Goal: Information Seeking & Learning: Learn about a topic

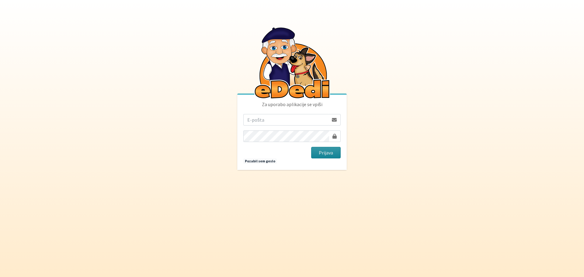
type input "[EMAIL_ADDRESS][DOMAIN_NAME]"
click at [331, 152] on button "Prijava" at bounding box center [326, 153] width 30 height 12
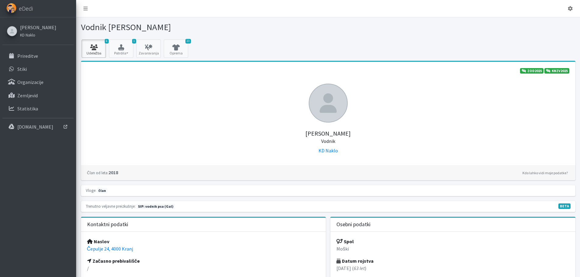
click at [99, 52] on link "6 Udeležba" at bounding box center [94, 49] width 24 height 18
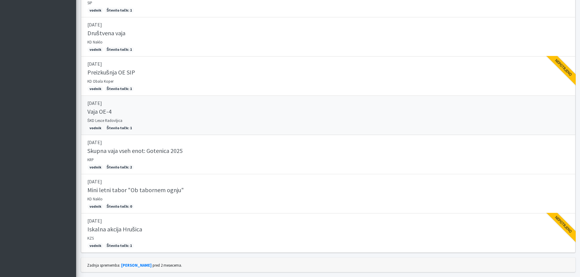
scroll to position [169, 0]
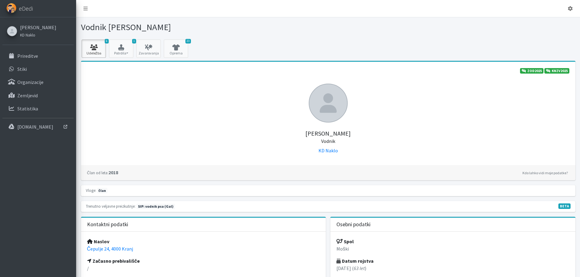
click at [93, 49] on icon at bounding box center [93, 47] width 21 height 6
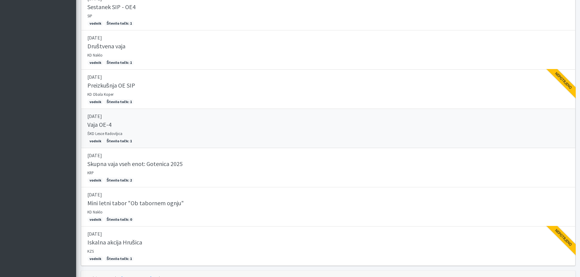
scroll to position [48, 0]
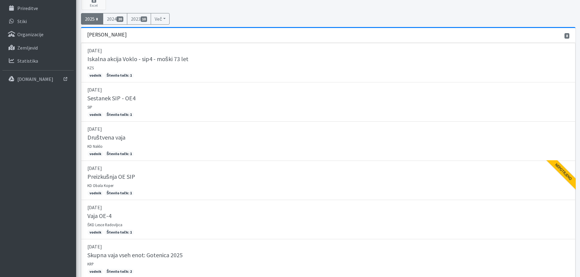
click at [96, 18] on span "8" at bounding box center [97, 18] width 5 height 5
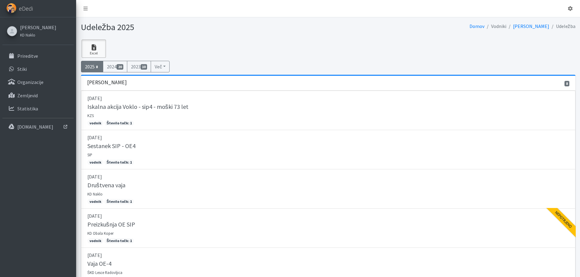
click at [95, 50] on link "Excel" at bounding box center [94, 49] width 24 height 18
click at [92, 66] on link "2025 8" at bounding box center [92, 67] width 23 height 12
click at [95, 70] on link "2025 8" at bounding box center [92, 67] width 23 height 12
click at [97, 54] on link "Excel" at bounding box center [94, 49] width 24 height 18
click at [117, 67] on link "2024 20" at bounding box center [115, 67] width 24 height 12
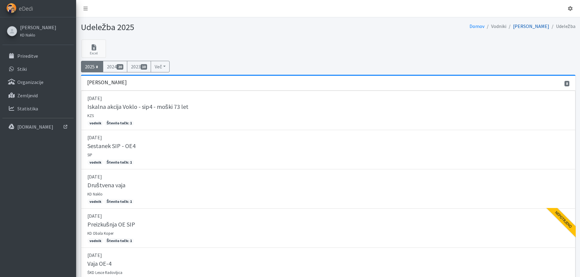
click at [534, 26] on link "[PERSON_NAME]" at bounding box center [531, 26] width 36 height 6
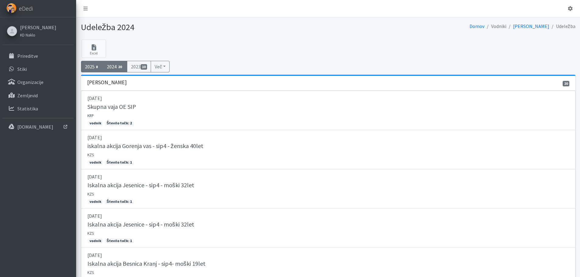
click at [91, 67] on link "2025 8" at bounding box center [92, 67] width 23 height 12
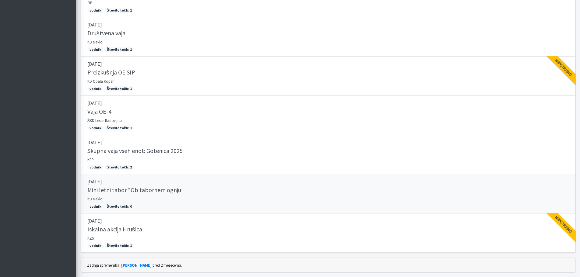
scroll to position [169, 0]
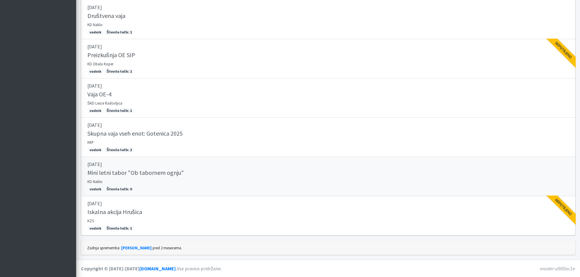
click at [99, 173] on h5 "Mini letni tabor "Ob tabornem ognju"" at bounding box center [135, 172] width 96 height 7
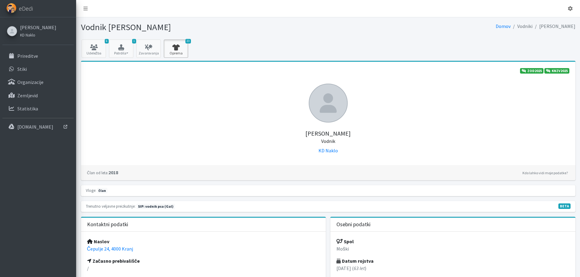
click at [175, 50] on icon at bounding box center [175, 47] width 21 height 6
click at [120, 48] on icon "button" at bounding box center [121, 47] width 21 height 6
click at [25, 57] on p "Prireditve" at bounding box center [27, 56] width 21 height 6
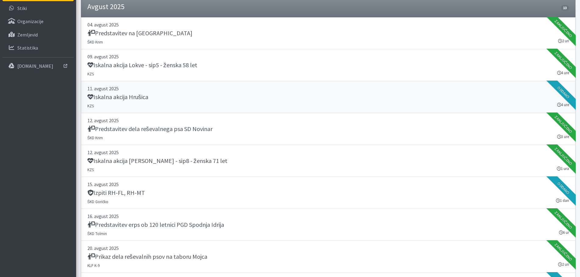
scroll to position [122, 0]
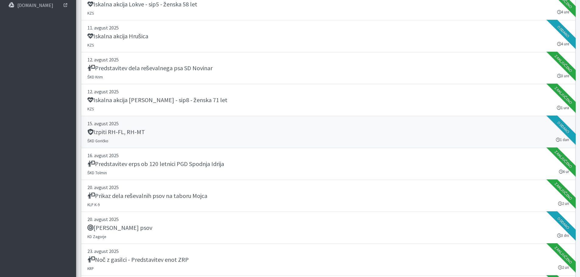
click at [121, 136] on div "Izpiti RH-FL, RH-MT" at bounding box center [327, 132] width 481 height 9
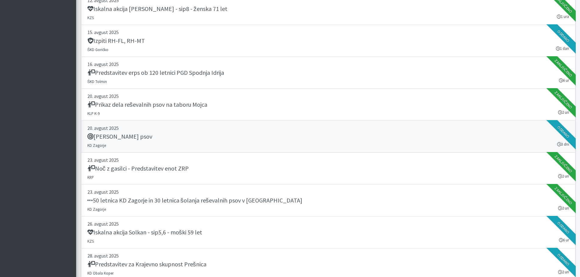
scroll to position [274, 0]
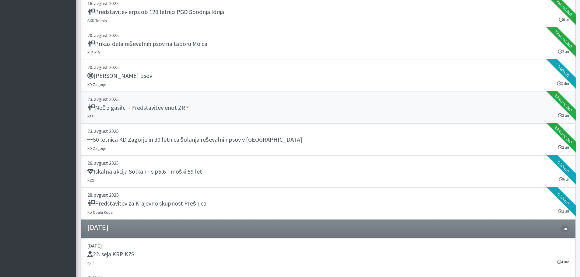
click at [140, 107] on h5 "Noč z gasilci - Predstavitev enot ZRP" at bounding box center [137, 107] width 101 height 7
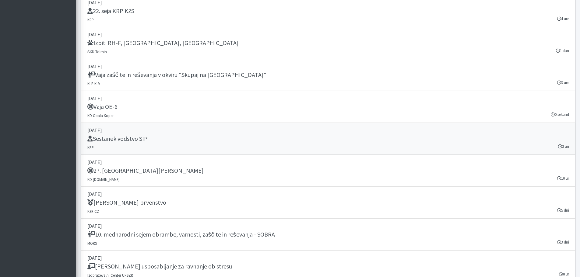
scroll to position [548, 0]
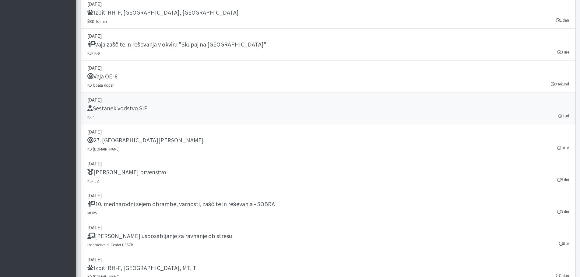
click at [131, 109] on h5 "Sestanek vodstvo SIP" at bounding box center [117, 108] width 60 height 7
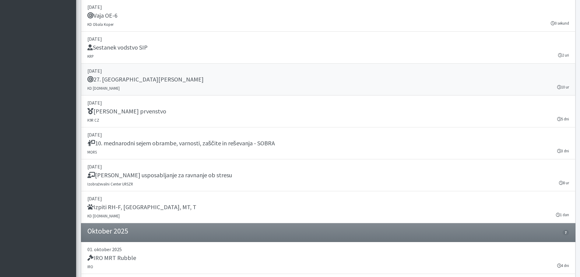
scroll to position [639, 0]
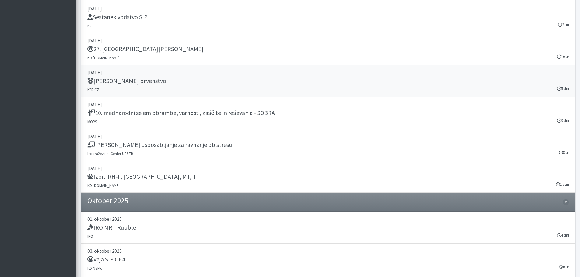
click at [111, 80] on h5 "IRO Svetovno prvenstvo" at bounding box center [126, 80] width 79 height 7
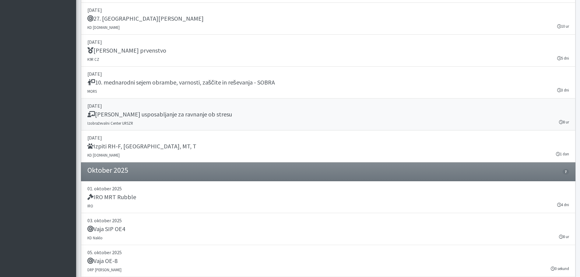
click at [156, 113] on h5 "Temeljno usposabljanje za ravnanje ob stresu" at bounding box center [159, 114] width 144 height 7
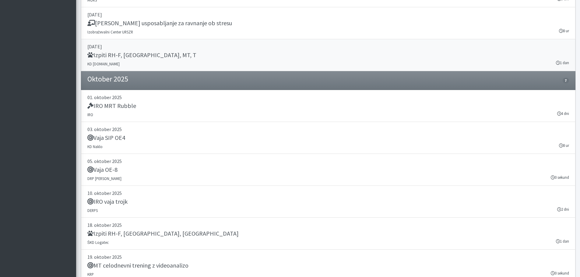
scroll to position [791, 0]
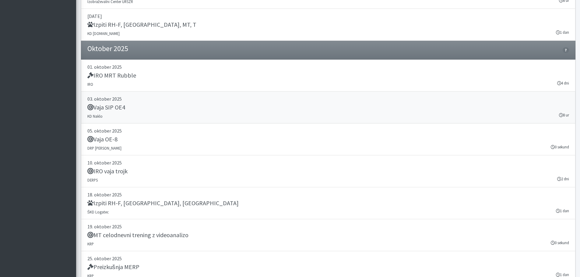
click at [121, 108] on h5 "Vaja SIP OE4" at bounding box center [106, 107] width 38 height 7
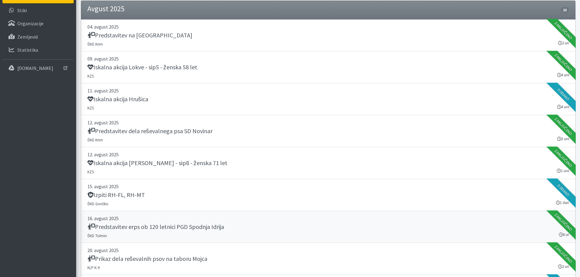
scroll to position [0, 0]
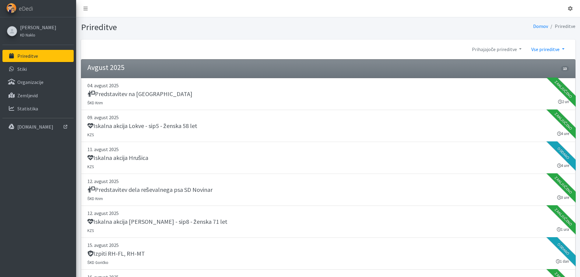
click at [561, 48] on link "Vse prireditve" at bounding box center [547, 49] width 43 height 12
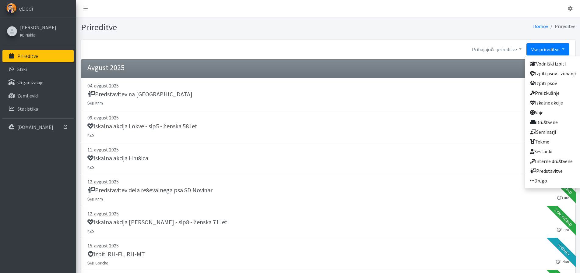
click at [561, 48] on link "Vse prireditve" at bounding box center [547, 49] width 43 height 12
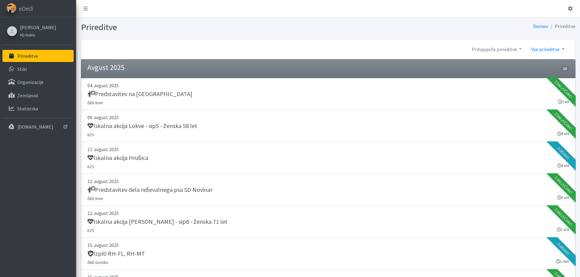
click at [561, 48] on link "Vse prireditve" at bounding box center [547, 49] width 43 height 12
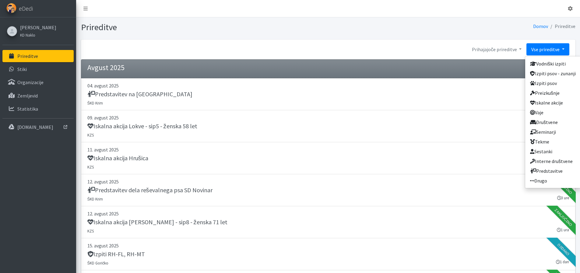
click at [561, 48] on link "Vse prireditve" at bounding box center [547, 49] width 43 height 12
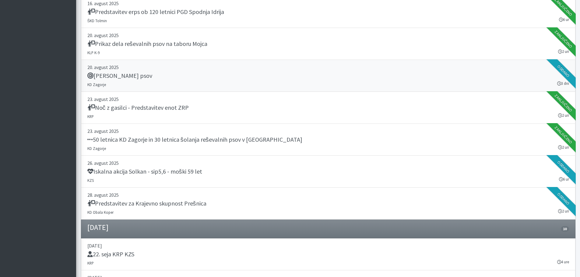
scroll to position [304, 0]
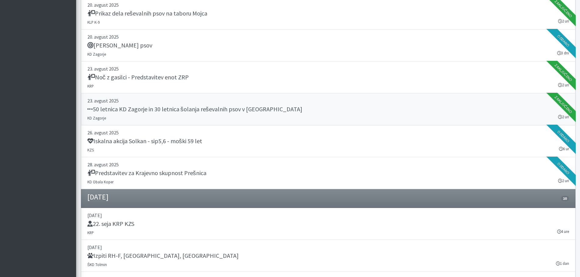
click at [127, 108] on h5 "50 letnica KD Zagorje in 30 letnica šolanja reševalnih psov v Zasavju" at bounding box center [194, 109] width 215 height 7
click at [156, 173] on h5 "Predstavitev za Krajevno skupnost Prešnica" at bounding box center [146, 172] width 119 height 7
click at [123, 43] on h5 "Tabor reševalnih psov" at bounding box center [119, 45] width 65 height 7
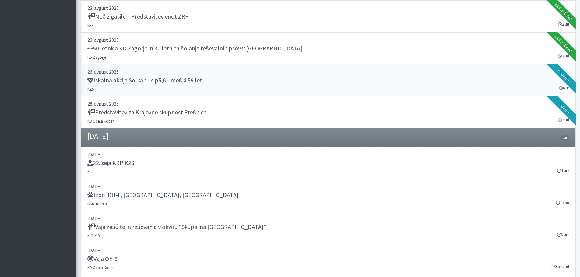
scroll to position [335, 0]
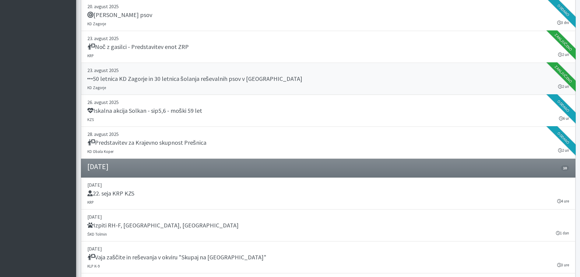
click at [210, 78] on h5 "50 letnica KD Zagorje in 30 letnica šolanja reševalnih psov v Zasavju" at bounding box center [194, 78] width 215 height 7
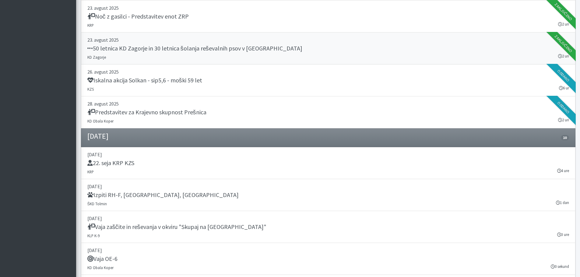
click at [146, 49] on h5 "50 letnica KD Zagorje in 30 letnica šolanja reševalnih psov v Zasavju" at bounding box center [194, 48] width 215 height 7
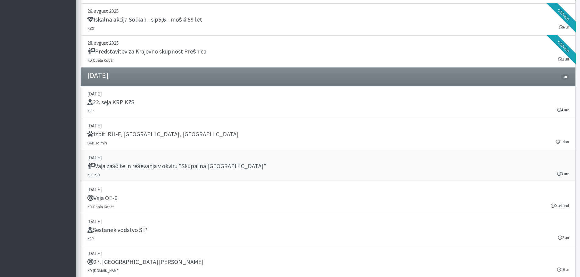
scroll to position [456, 0]
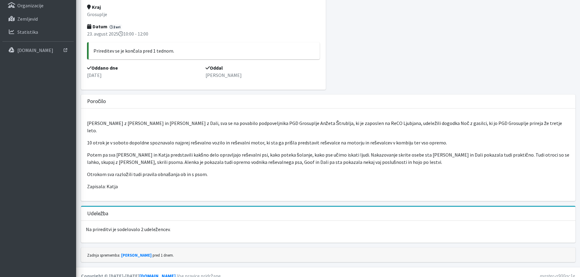
scroll to position [16, 0]
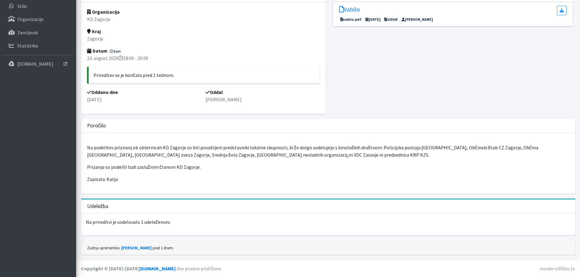
scroll to position [33, 0]
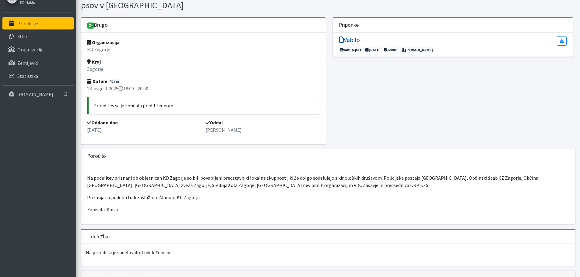
click at [352, 40] on h5 "Vabilo" at bounding box center [349, 39] width 21 height 7
click at [349, 38] on h5 "Vabilo" at bounding box center [349, 39] width 21 height 7
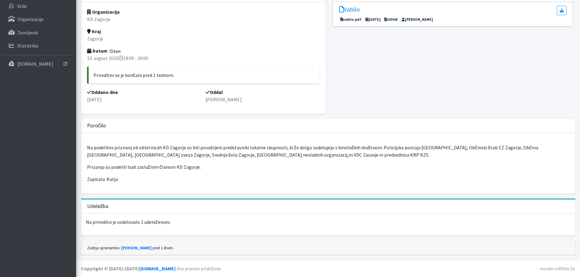
scroll to position [0, 0]
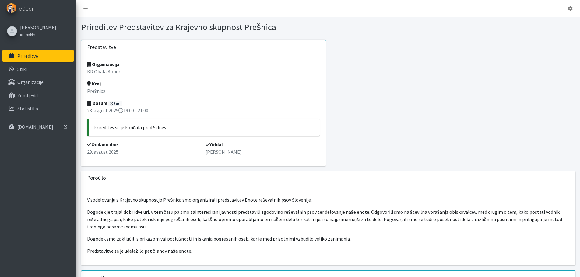
scroll to position [30, 0]
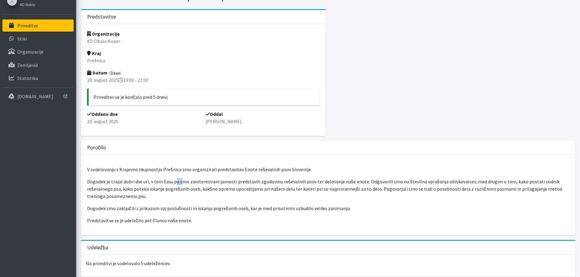
click at [184, 183] on p "Dogodek je trajal dobri dve uri, v tem času pa smo zainteresirani javnosti pred…" at bounding box center [328, 189] width 482 height 22
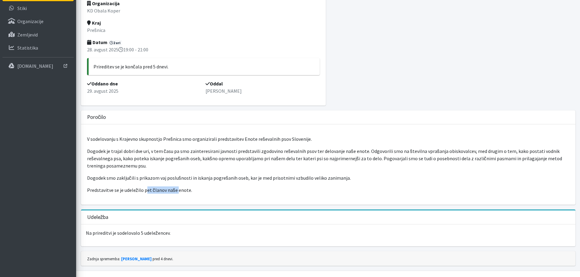
drag, startPoint x: 153, startPoint y: 192, endPoint x: 175, endPoint y: 193, distance: 21.9
click at [175, 193] on p "Predstavitve se je udeležilo pet članov naše enote." at bounding box center [328, 189] width 482 height 7
click at [177, 193] on p "Predstavitve se je udeležilo pet članov naše enote." at bounding box center [328, 189] width 482 height 7
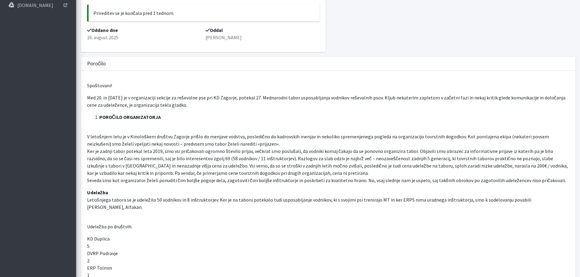
scroll to position [152, 0]
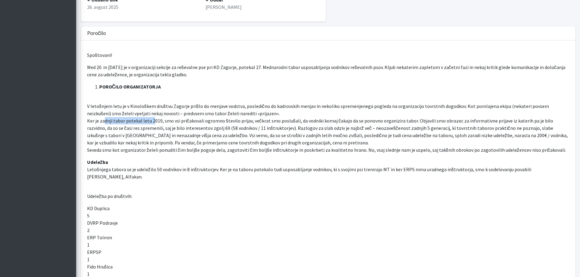
drag, startPoint x: 104, startPoint y: 121, endPoint x: 151, endPoint y: 122, distance: 47.8
click at [151, 122] on p "V letošnjem letu je v Kinološkem društvu Zagorje prišlo do menjave vodstva, pos…" at bounding box center [328, 124] width 482 height 58
drag, startPoint x: 270, startPoint y: 118, endPoint x: 287, endPoint y: 119, distance: 17.0
click at [273, 119] on p "V letošnjem letu je v Kinološkem društvu Zagorje prišlo do menjave vodstva, pos…" at bounding box center [328, 124] width 482 height 58
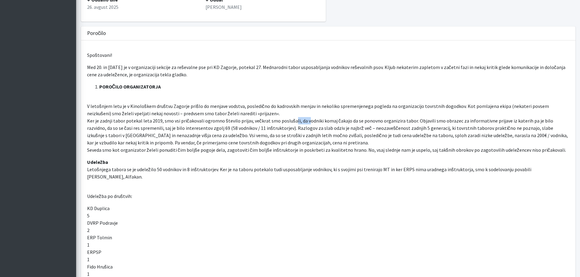
drag, startPoint x: 292, startPoint y: 120, endPoint x: 306, endPoint y: 122, distance: 13.5
click at [304, 122] on p "V letošnjem letu je v Kinološkem društvu Zagorje prišlo do menjave vodstva, pos…" at bounding box center [328, 124] width 482 height 58
drag, startPoint x: 157, startPoint y: 131, endPoint x: 198, endPoint y: 131, distance: 41.1
click at [197, 131] on p "V letošnjem letu je v Kinološkem društvu Zagorje prišlo do menjave vodstva, pos…" at bounding box center [328, 124] width 482 height 58
click at [198, 131] on p "V letošnjem letu je v Kinološkem društvu Zagorje prišlo do menjave vodstva, pos…" at bounding box center [328, 124] width 482 height 58
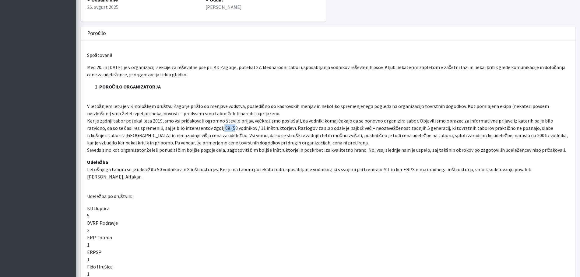
drag, startPoint x: 193, startPoint y: 128, endPoint x: 206, endPoint y: 130, distance: 12.5
click at [205, 130] on p "V letošnjem letu je v Kinološkem društvu Zagorje prišlo do menjave vodstva, pos…" at bounding box center [328, 124] width 482 height 58
click at [232, 127] on p "V letošnjem letu je v Kinološkem društvu Zagorje prišlo do menjave vodstva, pos…" at bounding box center [328, 124] width 482 height 58
drag, startPoint x: 147, startPoint y: 128, endPoint x: 184, endPoint y: 128, distance: 37.1
click at [184, 128] on p "V letošnjem letu je v Kinološkem društvu Zagorje prišlo do menjave vodstva, pos…" at bounding box center [328, 124] width 482 height 58
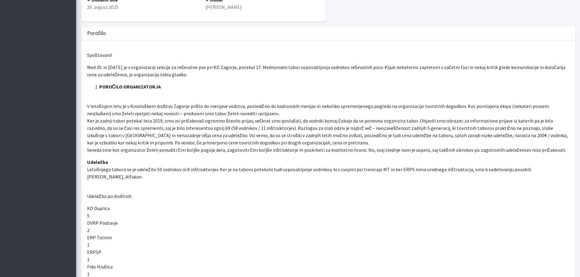
click at [189, 128] on p "V letošnjem letu je v Kinološkem društvu Zagorje prišlo do menjave vodstva, pos…" at bounding box center [328, 124] width 482 height 58
click at [202, 128] on p "V letošnjem letu je v Kinološkem društvu Zagorje prišlo do menjave vodstva, pos…" at bounding box center [328, 124] width 482 height 58
drag, startPoint x: 202, startPoint y: 128, endPoint x: 220, endPoint y: 131, distance: 18.2
click at [220, 131] on p "V letošnjem letu je v Kinološkem društvu Zagorje prišlo do menjave vodstva, pos…" at bounding box center [328, 124] width 482 height 58
drag, startPoint x: 303, startPoint y: 131, endPoint x: 329, endPoint y: 131, distance: 25.6
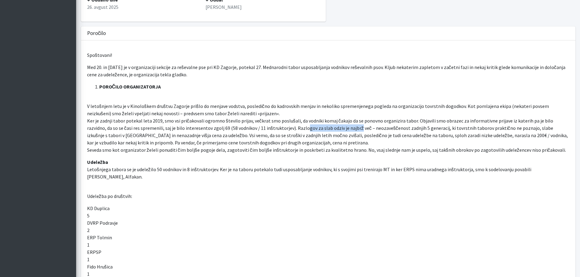
click at [329, 131] on p "V letošnjem letu je v Kinološkem društvu Zagorje prišlo do menjave vodstva, pos…" at bounding box center [328, 124] width 482 height 58
drag, startPoint x: 180, startPoint y: 143, endPoint x: 268, endPoint y: 144, distance: 87.6
click at [268, 144] on p "V letošnjem letu je v Kinološkem društvu Zagorje prišlo do menjave vodstva, pos…" at bounding box center [328, 124] width 482 height 58
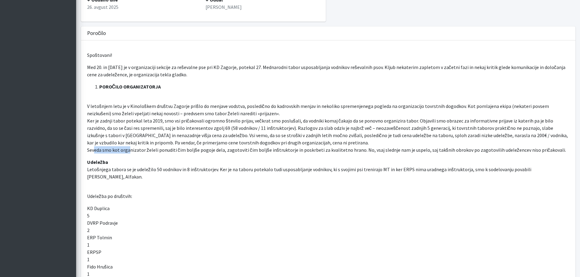
drag, startPoint x: 93, startPoint y: 149, endPoint x: 133, endPoint y: 148, distance: 39.6
click at [131, 148] on p "V letošnjem letu je v Kinološkem društvu Zagorje prišlo do menjave vodstva, pos…" at bounding box center [328, 124] width 482 height 58
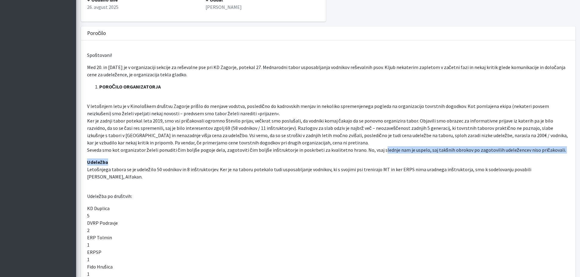
drag, startPoint x: 388, startPoint y: 152, endPoint x: 492, endPoint y: 155, distance: 103.5
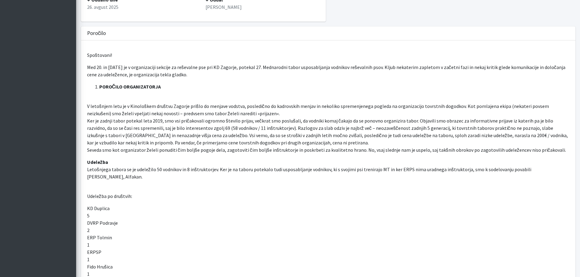
scroll to position [183, 0]
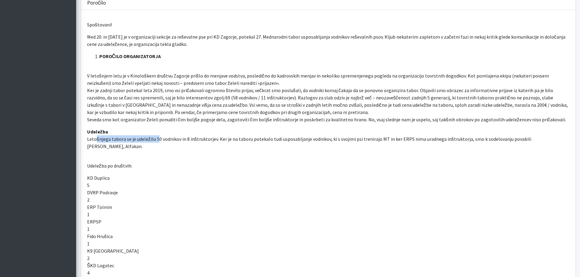
drag, startPoint x: 95, startPoint y: 139, endPoint x: 157, endPoint y: 141, distance: 62.1
click at [157, 141] on p "Udeležba Letošnjega tabora se je udeležilo 50 vodnikov in 8 inštruktorjev. Ker …" at bounding box center [328, 139] width 482 height 22
click at [159, 140] on p "Udeležba Letošnjega tabora se je udeležilo 50 vodnikov in 8 inštruktorjev. Ker …" at bounding box center [328, 139] width 482 height 22
drag, startPoint x: 164, startPoint y: 140, endPoint x: 187, endPoint y: 141, distance: 23.1
click at [187, 141] on p "Udeležba Letošnjega tabora se je udeležilo 50 vodnikov in 8 inštruktorjev. Ker …" at bounding box center [328, 139] width 482 height 22
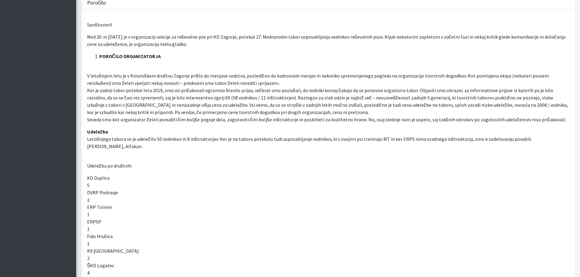
click at [189, 141] on p "Udeležba Letošnjega tabora se je udeležilo 50 vodnikov in 8 inštruktorjev. Ker …" at bounding box center [328, 139] width 482 height 22
drag, startPoint x: 214, startPoint y: 140, endPoint x: 260, endPoint y: 142, distance: 46.6
click at [259, 141] on p "Udeležba Letošnjega tabora se je udeležilo 50 vodnikov in 8 inštruktorjev. Ker …" at bounding box center [328, 139] width 482 height 22
click at [263, 142] on p "Udeležba Letošnjega tabora se je udeležilo 50 vodnikov in 8 inštruktorjev. Ker …" at bounding box center [328, 139] width 482 height 22
drag, startPoint x: 283, startPoint y: 140, endPoint x: 330, endPoint y: 140, distance: 47.2
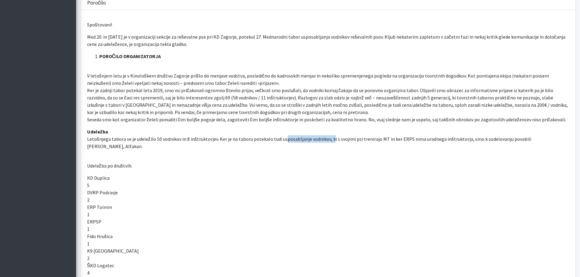
click at [329, 140] on p "Udeležba Letošnjega tabora se je udeležilo 50 vodnikov in 8 inštruktorjev. Ker …" at bounding box center [328, 139] width 482 height 22
click at [333, 141] on p "Udeležba Letošnjega tabora se je udeležilo 50 vodnikov in 8 inštruktorjev. Ker …" at bounding box center [328, 139] width 482 height 22
drag, startPoint x: 346, startPoint y: 141, endPoint x: 372, endPoint y: 142, distance: 26.5
click at [367, 143] on p "Udeležba Letošnjega tabora se je udeležilo 50 vodnikov in 8 inštruktorjev. Ker …" at bounding box center [328, 139] width 482 height 22
click at [388, 141] on p "Udeležba Letošnjega tabora se je udeležilo 50 vodnikov in 8 inštruktorjev. Ker …" at bounding box center [328, 139] width 482 height 22
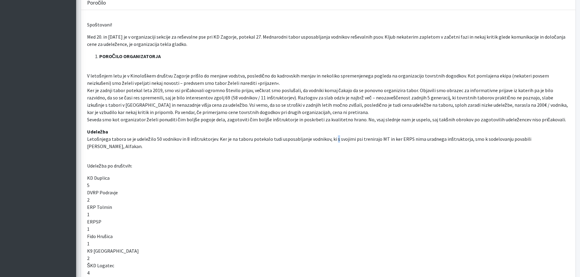
drag, startPoint x: 490, startPoint y: 143, endPoint x: 529, endPoint y: 144, distance: 38.4
click at [529, 144] on p "Udeležba Letošnjega tabora se je udeležilo 50 vodnikov in 8 inštruktorjev. Ker …" at bounding box center [328, 139] width 482 height 22
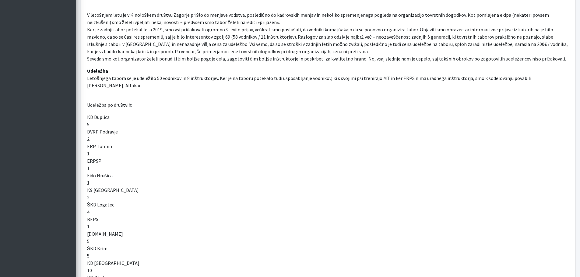
scroll to position [274, 0]
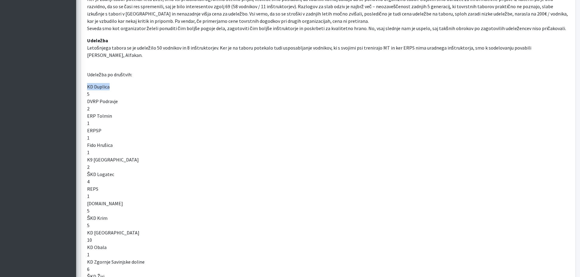
drag, startPoint x: 87, startPoint y: 85, endPoint x: 114, endPoint y: 88, distance: 27.2
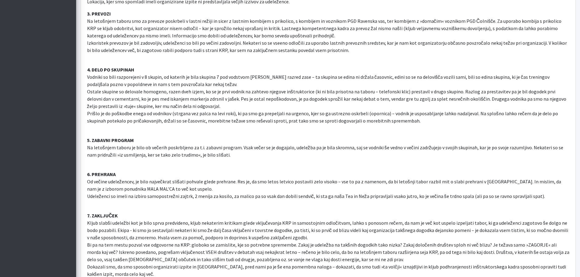
scroll to position [973, 0]
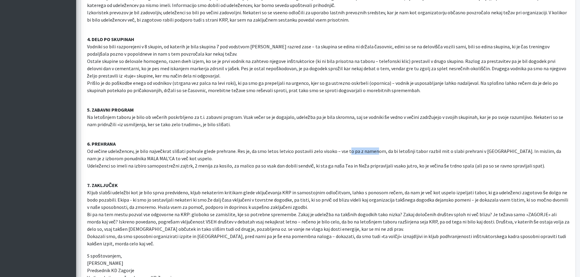
drag, startPoint x: 343, startPoint y: 145, endPoint x: 370, endPoint y: 144, distance: 27.1
click at [370, 144] on p "6. PREHRANA Od večine udeležencev, je bilo največkrat slišati pohvale glede pre…" at bounding box center [328, 151] width 482 height 37
drag, startPoint x: 428, startPoint y: 144, endPoint x: 453, endPoint y: 144, distance: 25.2
click at [453, 144] on p "6. PREHRANA Od večine udeležencev, je bilo največkrat slišati pohvale glede pre…" at bounding box center [328, 151] width 482 height 37
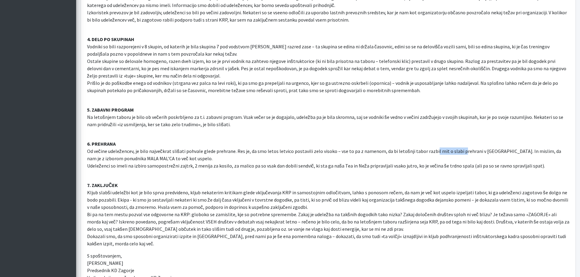
click at [454, 144] on p "6. PREHRANA Od večine udeležencev, je bilo največkrat slišati pohvale glede pre…" at bounding box center [328, 151] width 482 height 37
drag, startPoint x: 481, startPoint y: 144, endPoint x: 501, endPoint y: 141, distance: 20.2
click at [501, 141] on p "6. PREHRANA Od večine udeležencev, je bilo največkrat slišati pohvale glede pre…" at bounding box center [328, 151] width 482 height 37
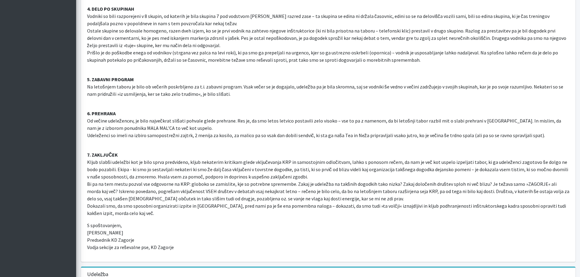
scroll to position [1034, 0]
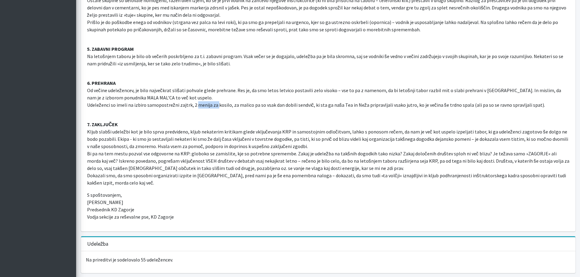
drag, startPoint x: 197, startPoint y: 99, endPoint x: 215, endPoint y: 99, distance: 18.0
click at [215, 99] on p "6. PREHRANA Od večine udeležencev, je bilo največkrat slišati pohvale glede pre…" at bounding box center [328, 90] width 482 height 37
drag, startPoint x: 233, startPoint y: 99, endPoint x: 252, endPoint y: 99, distance: 19.2
click at [252, 99] on p "6. PREHRANA Od večine udeležencev, je bilo največkrat slišati pohvale glede pre…" at bounding box center [328, 90] width 482 height 37
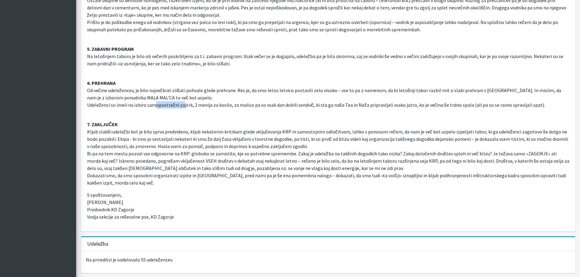
drag, startPoint x: 162, startPoint y: 101, endPoint x: 181, endPoint y: 101, distance: 18.9
click at [181, 101] on p "6. PREHRANA Od večine udeležencev, je bilo največkrat slišati pohvale glede pre…" at bounding box center [328, 90] width 482 height 37
drag, startPoint x: 241, startPoint y: 98, endPoint x: 320, endPoint y: 96, distance: 78.8
click at [320, 96] on p "6. PREHRANA Od večine udeležencev, je bilo največkrat slišati pohvale glede pre…" at bounding box center [328, 90] width 482 height 37
click at [322, 96] on p "6. PREHRANA Od večine udeležencev, je bilo največkrat slišati pohvale glede pre…" at bounding box center [328, 90] width 482 height 37
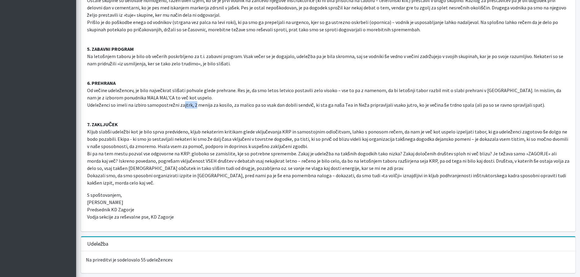
drag, startPoint x: 188, startPoint y: 97, endPoint x: 192, endPoint y: 96, distance: 4.4
click at [192, 96] on p "6. PREHRANA Od večine udeležencev, je bilo največkrat slišati pohvale glede pre…" at bounding box center [328, 90] width 482 height 37
drag, startPoint x: 166, startPoint y: 96, endPoint x: 197, endPoint y: 98, distance: 30.5
click at [197, 98] on p "6. PREHRANA Od večine udeležencev, je bilo največkrat slišati pohvale glede pre…" at bounding box center [328, 90] width 482 height 37
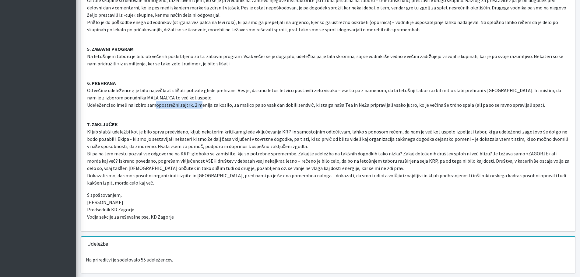
click at [197, 98] on p "6. PREHRANA Od večine udeležencev, je bilo največkrat slišati pohvale glede pre…" at bounding box center [328, 90] width 482 height 37
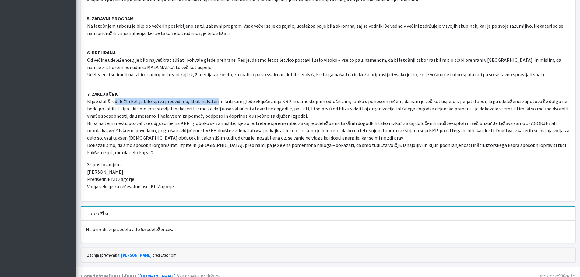
drag, startPoint x: 115, startPoint y: 92, endPoint x: 218, endPoint y: 93, distance: 103.1
click at [218, 93] on p "7. ZAKLJUČEK Kljub slabši udeležbi kot je bilo sprva predvideno, kljub nekateri…" at bounding box center [328, 119] width 482 height 73
click at [219, 92] on p "7. ZAKLJUČEK Kljub slabši udeležbi kot je bilo sprva predvideno, kljub nekateri…" at bounding box center [328, 119] width 482 height 73
drag, startPoint x: 174, startPoint y: 101, endPoint x: 280, endPoint y: 103, distance: 105.6
click at [277, 103] on p "7. ZAKLJUČEK Kljub slabši udeležbi kot je bilo sprva predvideno, kljub nekateri…" at bounding box center [328, 119] width 482 height 73
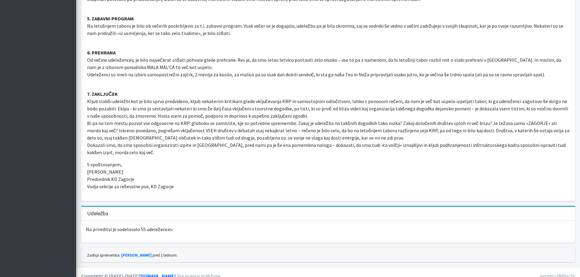
click at [298, 104] on p "7. ZAKLJUČEK Kljub slabši udeležbi kot je bilo sprva predvideno, kljub nekateri…" at bounding box center [328, 119] width 482 height 73
drag, startPoint x: 158, startPoint y: 116, endPoint x: 177, endPoint y: 116, distance: 19.2
click at [177, 116] on p "7. ZAKLJUČEK Kljub slabši udeležbi kot je bilo sprva predvideno, kljub nekateri…" at bounding box center [328, 119] width 482 height 73
click at [179, 117] on p "7. ZAKLJUČEK Kljub slabši udeležbi kot je bilo sprva predvideno, kljub nekateri…" at bounding box center [328, 119] width 482 height 73
drag, startPoint x: 322, startPoint y: 116, endPoint x: 379, endPoint y: 116, distance: 57.5
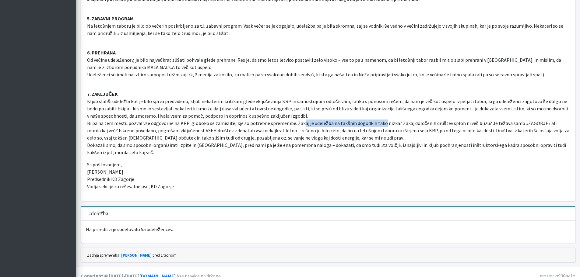
click at [379, 116] on p "7. ZAKLJUČEK Kljub slabši udeležbi kot je bilo sprva predvideno, kljub nekateri…" at bounding box center [328, 119] width 482 height 73
drag, startPoint x: 389, startPoint y: 117, endPoint x: 403, endPoint y: 117, distance: 13.4
click at [390, 117] on p "7. ZAKLJUČEK Kljub slabši udeležbi kot je bilo sprva predvideno, kljub nekateri…" at bounding box center [328, 119] width 482 height 73
drag, startPoint x: 404, startPoint y: 116, endPoint x: 449, endPoint y: 112, distance: 45.8
click at [449, 112] on p "7. ZAKLJUČEK Kljub slabši udeležbi kot je bilo sprva predvideno, kljub nekateri…" at bounding box center [328, 119] width 482 height 73
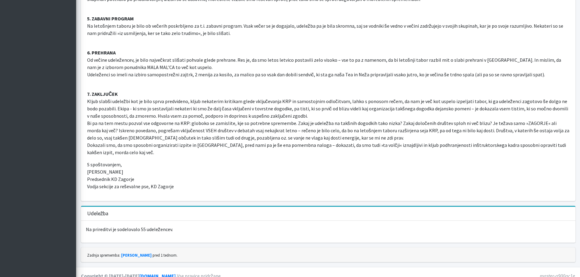
click at [451, 116] on p "7. ZAKLJUČEK Kljub slabši udeležbi kot je bilo sprva predvideno, kljub nekateri…" at bounding box center [328, 119] width 482 height 73
drag, startPoint x: 482, startPoint y: 115, endPoint x: 532, endPoint y: 116, distance: 50.2
click at [532, 116] on p "7. ZAKLJUČEK Kljub slabši udeležbi kot je bilo sprva predvideno, kljub nekateri…" at bounding box center [328, 119] width 482 height 73
drag, startPoint x: 132, startPoint y: 131, endPoint x: 154, endPoint y: 132, distance: 22.2
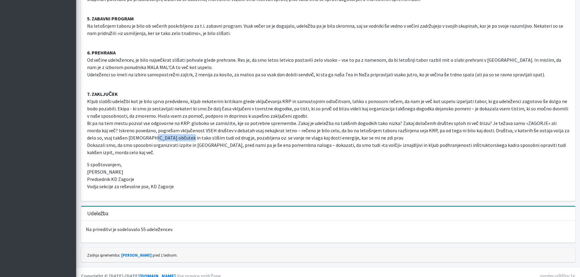
click at [154, 132] on p "7. ZAKLJUČEK Kljub slabši udeležbi kot je bilo sprva predvideno, kljub nekateri…" at bounding box center [328, 119] width 482 height 73
drag, startPoint x: 99, startPoint y: 131, endPoint x: 142, endPoint y: 130, distance: 43.8
click at [142, 130] on p "7. ZAKLJUČEK Kljub slabši udeležbi kot je bilo sprva predvideno, kljub nekateri…" at bounding box center [328, 119] width 482 height 73
drag, startPoint x: 166, startPoint y: 130, endPoint x: 189, endPoint y: 133, distance: 23.3
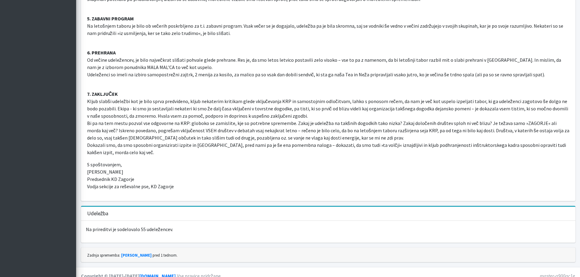
click at [171, 131] on p "7. ZAKLJUČEK Kljub slabši udeležbi kot je bilo sprva predvideno, kljub nekateri…" at bounding box center [328, 119] width 482 height 73
drag, startPoint x: 208, startPoint y: 132, endPoint x: 237, endPoint y: 131, distance: 29.5
click at [236, 131] on p "7. ZAKLJUČEK Kljub slabši udeležbi kot je bilo sprva predvideno, kljub nekateri…" at bounding box center [328, 119] width 482 height 73
click at [245, 132] on p "7. ZAKLJUČEK Kljub slabši udeležbi kot je bilo sprva predvideno, kljub nekateri…" at bounding box center [328, 119] width 482 height 73
drag, startPoint x: 203, startPoint y: 131, endPoint x: 238, endPoint y: 134, distance: 35.0
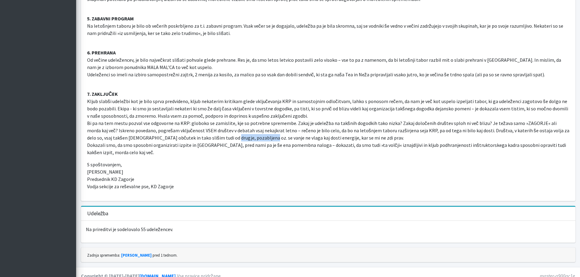
click at [238, 134] on p "7. ZAKLJUČEK Kljub slabši udeležbi kot je bilo sprva predvideno, kljub nekateri…" at bounding box center [328, 119] width 482 height 73
drag, startPoint x: 124, startPoint y: 130, endPoint x: 158, endPoint y: 130, distance: 35.0
click at [157, 130] on p "7. ZAKLJUČEK Kljub slabši udeležbi kot je bilo sprva predvideno, kljub nekateri…" at bounding box center [328, 119] width 482 height 73
click at [169, 131] on p "7. ZAKLJUČEK Kljub slabši udeležbi kot je bilo sprva predvideno, kljub nekateri…" at bounding box center [328, 119] width 482 height 73
drag, startPoint x: 164, startPoint y: 131, endPoint x: 194, endPoint y: 131, distance: 29.8
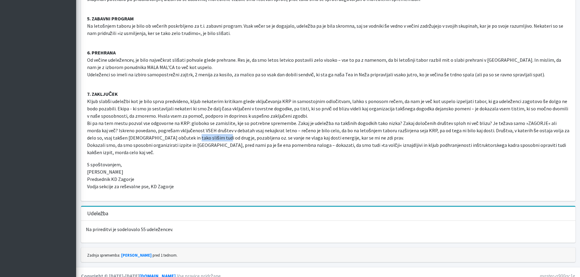
click at [194, 131] on p "7. ZAKLJUČEK Kljub slabši udeležbi kot je bilo sprva predvideno, kljub nekateri…" at bounding box center [328, 119] width 482 height 73
drag, startPoint x: 218, startPoint y: 130, endPoint x: 336, endPoint y: 134, distance: 117.8
click at [336, 134] on p "7. ZAKLJUČEK Kljub slabši udeležbi kot je bilo sprva predvideno, kljub nekateri…" at bounding box center [328, 119] width 482 height 73
click at [225, 161] on p "S spoštovanjem, Simon Celestina Predsednik KD Zagorje Vodja sekcije za reševaln…" at bounding box center [328, 175] width 482 height 29
drag, startPoint x: 98, startPoint y: 139, endPoint x: 164, endPoint y: 141, distance: 66.0
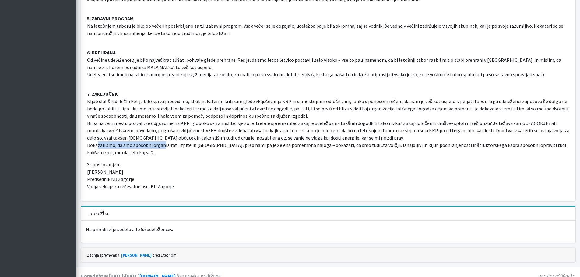
click at [164, 141] on p "7. ZAKLJUČEK Kljub slabši udeležbi kot je bilo sprva predvideno, kljub nekateri…" at bounding box center [328, 119] width 482 height 73
click at [166, 143] on p "7. ZAKLJUČEK Kljub slabši udeležbi kot je bilo sprva predvideno, kljub nekateri…" at bounding box center [328, 119] width 482 height 73
drag, startPoint x: 194, startPoint y: 139, endPoint x: 218, endPoint y: 139, distance: 23.1
click at [218, 139] on p "7. ZAKLJUČEK Kljub slabši udeležbi kot je bilo sprva predvideno, kljub nekateri…" at bounding box center [328, 119] width 482 height 73
click at [218, 142] on p "7. ZAKLJUČEK Kljub slabši udeležbi kot je bilo sprva predvideno, kljub nekateri…" at bounding box center [328, 119] width 482 height 73
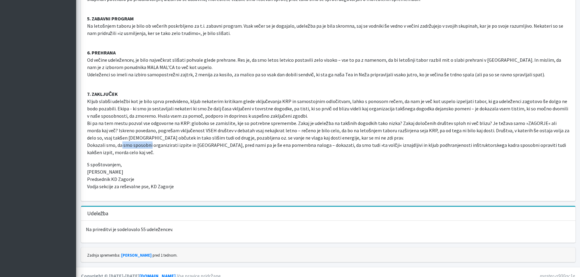
drag, startPoint x: 121, startPoint y: 139, endPoint x: 152, endPoint y: 139, distance: 31.0
click at [152, 139] on p "7. ZAKLJUČEK Kljub slabši udeležbi kot je bilo sprva predvideno, kljub nekateri…" at bounding box center [328, 119] width 482 height 73
drag, startPoint x: 170, startPoint y: 139, endPoint x: 236, endPoint y: 139, distance: 66.3
click at [236, 139] on p "7. ZAKLJUČEK Kljub slabši udeležbi kot je bilo sprva predvideno, kljub nekateri…" at bounding box center [328, 119] width 482 height 73
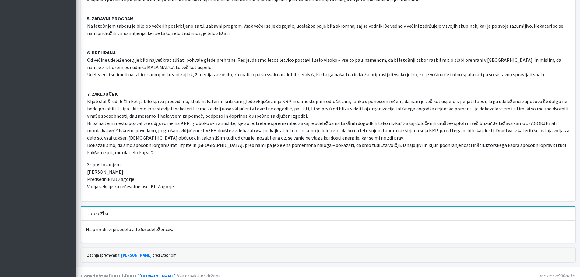
click at [239, 140] on p "7. ZAKLJUČEK Kljub slabši udeležbi kot je bilo sprva predvideno, kljub nekateri…" at bounding box center [328, 119] width 482 height 73
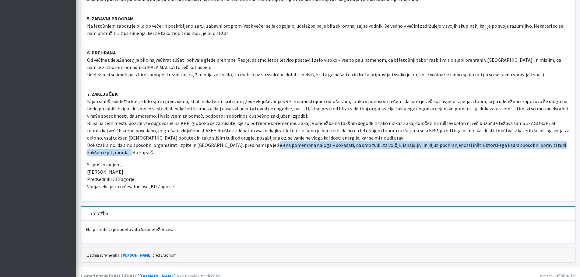
drag, startPoint x: 277, startPoint y: 141, endPoint x: 354, endPoint y: 143, distance: 77.0
click at [343, 143] on p "7. ZAKLJUČEK Kljub slabši udeležbi kot je bilo sprva predvideno, kljub nekateri…" at bounding box center [328, 119] width 482 height 73
click at [360, 144] on p "7. ZAKLJUČEK Kljub slabši udeležbi kot je bilo sprva predvideno, kljub nekateri…" at bounding box center [328, 119] width 482 height 73
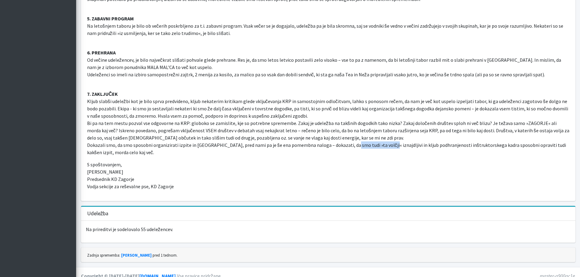
drag, startPoint x: 343, startPoint y: 136, endPoint x: 383, endPoint y: 140, distance: 40.4
click at [380, 140] on p "7. ZAKLJUČEK Kljub slabši udeležbi kot je bilo sprva predvideno, kljub nekateri…" at bounding box center [328, 119] width 482 height 73
drag, startPoint x: 388, startPoint y: 140, endPoint x: 408, endPoint y: 141, distance: 19.8
click at [388, 140] on p "7. ZAKLJUČEK Kljub slabši udeležbi kot je bilo sprva predvideno, kljub nekateri…" at bounding box center [328, 119] width 482 height 73
drag, startPoint x: 385, startPoint y: 139, endPoint x: 455, endPoint y: 139, distance: 70.9
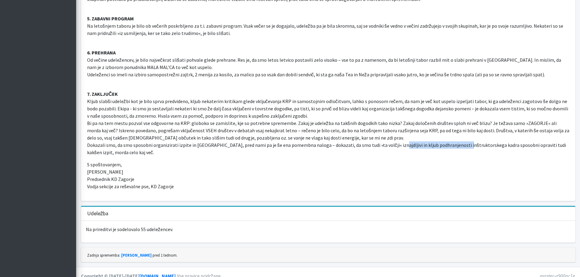
click at [455, 139] on p "7. ZAKLJUČEK Kljub slabši udeležbi kot je bilo sprva predvideno, kljub nekateri…" at bounding box center [328, 119] width 482 height 73
click at [479, 142] on p "7. ZAKLJUČEK Kljub slabši udeležbi kot je bilo sprva predvideno, kljub nekateri…" at bounding box center [328, 119] width 482 height 73
drag, startPoint x: 500, startPoint y: 140, endPoint x: 549, endPoint y: 145, distance: 50.2
click at [549, 145] on p "7. ZAKLJUČEK Kljub slabši udeležbi kot je bilo sprva predvideno, kljub nekateri…" at bounding box center [328, 119] width 482 height 73
click at [550, 145] on p "7. ZAKLJUČEK Kljub slabši udeležbi kot je bilo sprva predvideno, kljub nekateri…" at bounding box center [328, 119] width 482 height 73
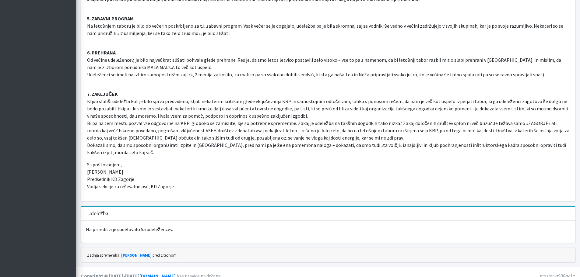
click at [277, 136] on p "7. ZAKLJUČEK Kljub slabši udeležbi kot je bilo sprva predvideno, kljub nekateri…" at bounding box center [328, 119] width 482 height 73
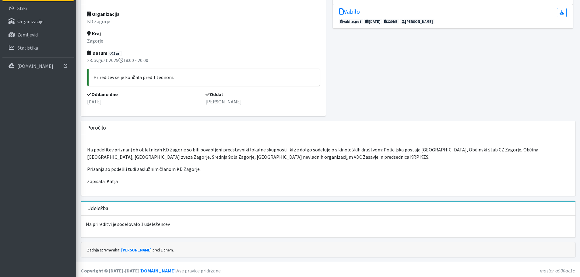
scroll to position [63, 0]
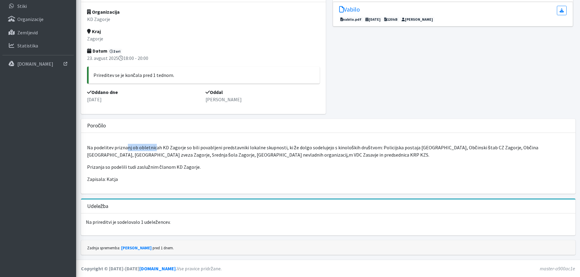
drag, startPoint x: 127, startPoint y: 148, endPoint x: 165, endPoint y: 148, distance: 38.0
click at [164, 148] on p "Na podelitev priznanj ob obletnicah KD Zagorje so bili povabljeni predstavniki …" at bounding box center [328, 151] width 482 height 15
click at [176, 148] on p "Na podelitev priznanj ob obletnicah KD Zagorje so bili povabljeni predstavniki …" at bounding box center [328, 151] width 482 height 15
drag, startPoint x: 314, startPoint y: 147, endPoint x: 326, endPoint y: 147, distance: 11.6
click at [325, 147] on p "Na podelitev priznanj ob obletnicah KD Zagorje so bili povabljeni predstavniki …" at bounding box center [328, 151] width 482 height 15
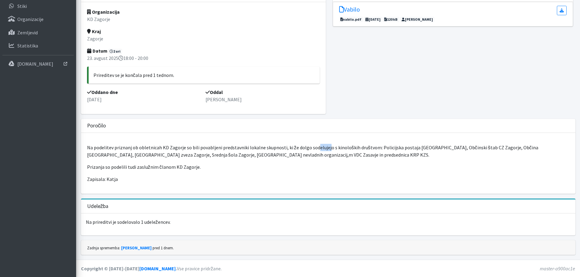
scroll to position [0, 0]
